Goal: Task Accomplishment & Management: Use online tool/utility

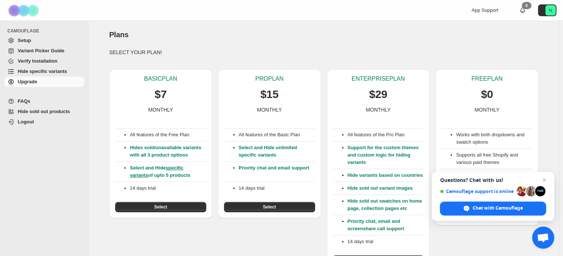
click at [457, 45] on div "Plans. This page is ready Plans" at bounding box center [323, 35] width 429 height 28
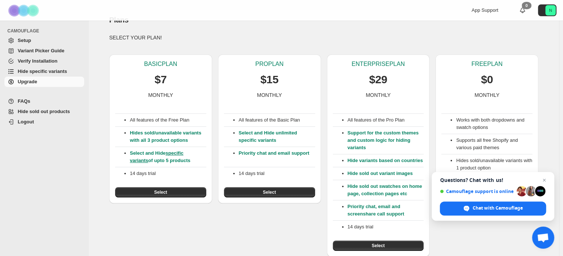
scroll to position [15, 0]
click at [545, 180] on span "Open chat" at bounding box center [543, 180] width 9 height 9
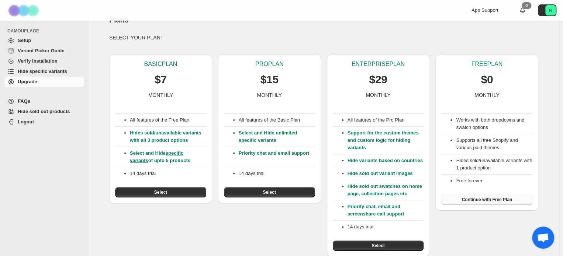
click at [498, 199] on span "Continue with Free Plan" at bounding box center [486, 200] width 51 height 6
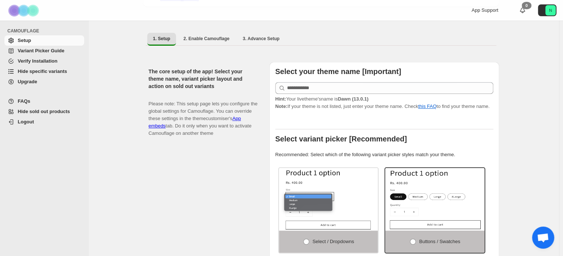
scroll to position [111, 0]
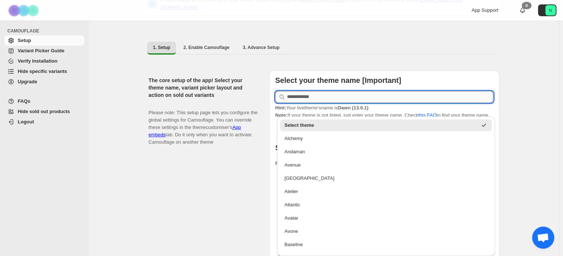
click at [311, 95] on input "text" at bounding box center [390, 97] width 206 height 12
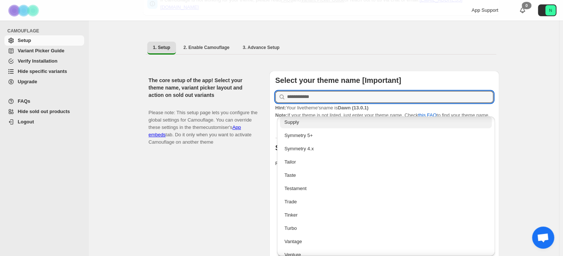
scroll to position [1709, 0]
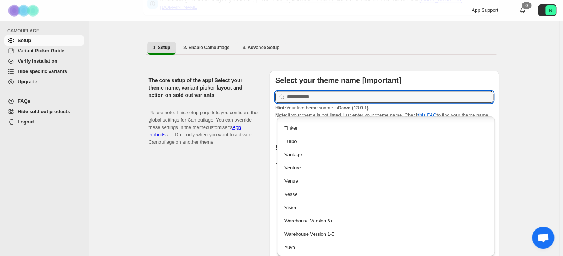
click at [245, 184] on div "The core setup of the app! Select your theme name, variant picker layout and ac…" at bounding box center [206, 224] width 115 height 306
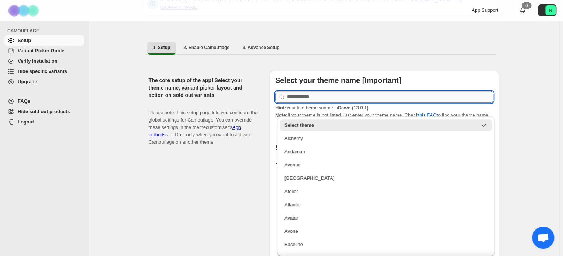
click at [314, 93] on input "text" at bounding box center [390, 97] width 206 height 12
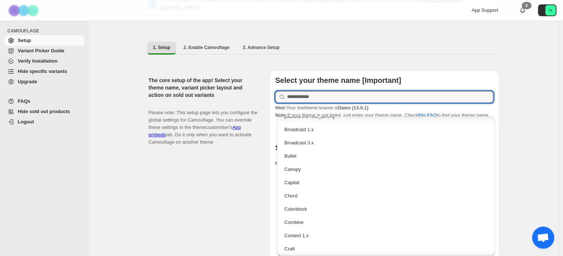
scroll to position [295, 0]
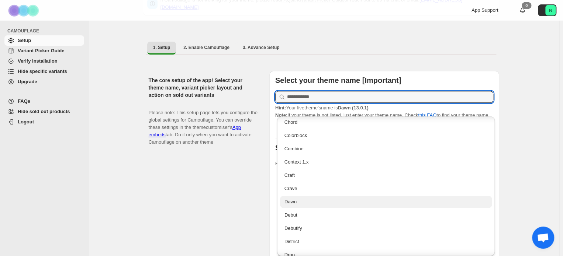
click at [301, 202] on div "Dawn" at bounding box center [385, 201] width 203 height 7
type input "****"
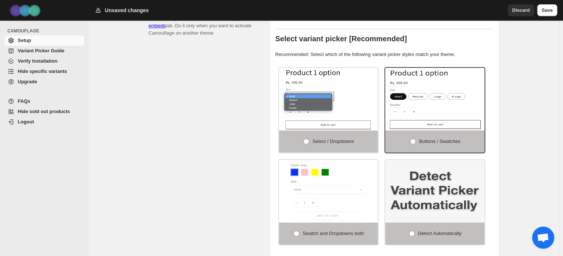
scroll to position [221, 0]
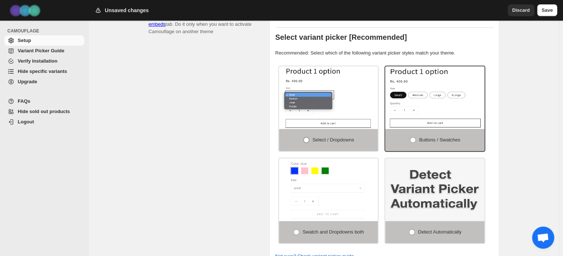
click at [313, 137] on label "Select / Dropdowns" at bounding box center [328, 140] width 99 height 22
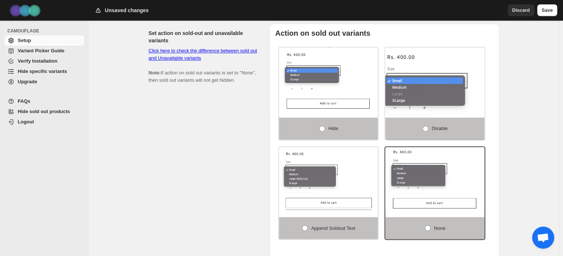
scroll to position [479, 0]
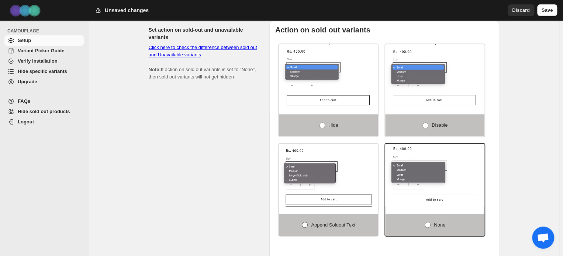
click at [329, 222] on span "Append soldout text" at bounding box center [333, 225] width 44 height 6
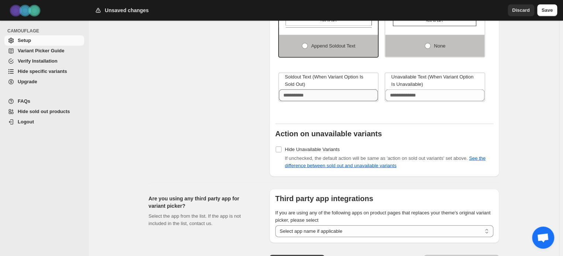
scroll to position [700, 0]
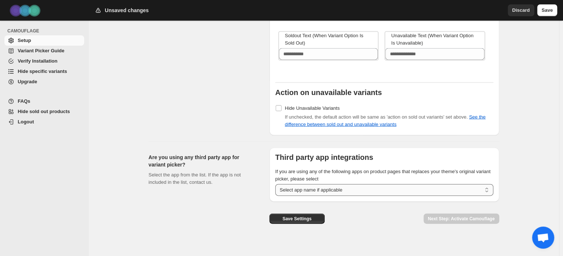
click at [325, 184] on select "**********" at bounding box center [384, 190] width 218 height 12
click at [243, 160] on h2 "Are you using any third party app for variant picker?" at bounding box center [203, 160] width 109 height 15
click at [312, 215] on button "Save Settings" at bounding box center [296, 218] width 55 height 10
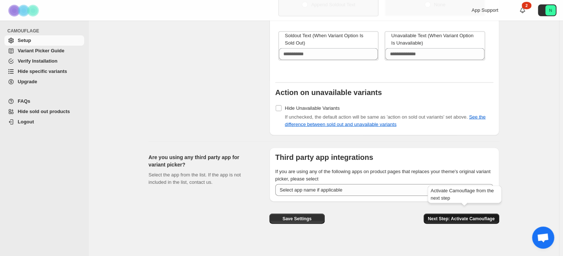
click at [463, 216] on span "Next Step: Activate Camouflage" at bounding box center [461, 219] width 67 height 6
select select "**********"
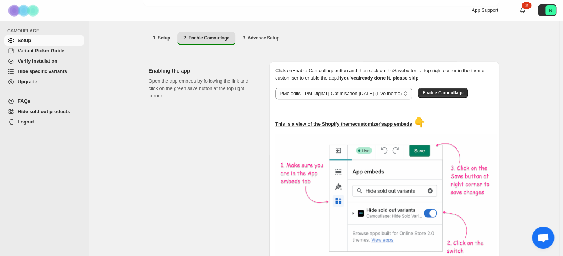
scroll to position [103, 0]
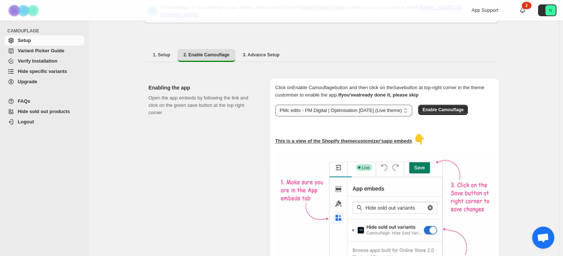
click at [398, 106] on select "**********" at bounding box center [343, 111] width 137 height 12
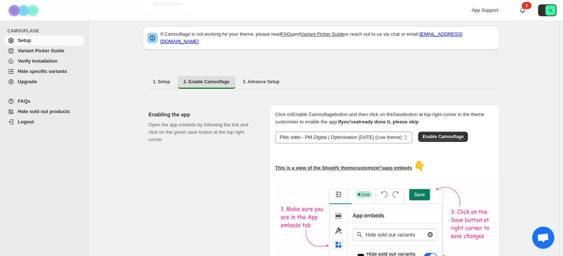
scroll to position [66, 0]
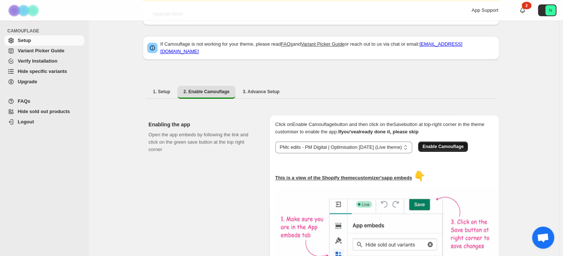
click at [460, 144] on span "Enable Camouflage" at bounding box center [442, 147] width 41 height 6
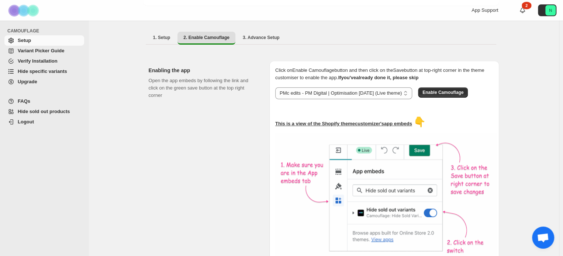
scroll to position [140, 0]
